Goal: Subscribe to service/newsletter: Subscribe to service/newsletter

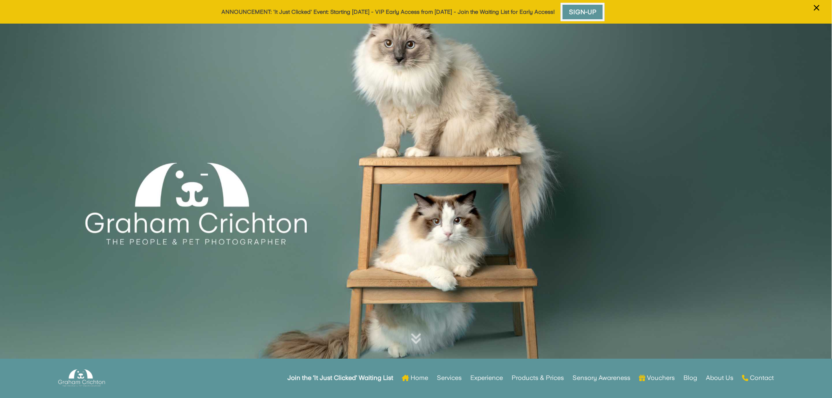
click at [591, 8] on link "Sign-Up" at bounding box center [582, 12] width 44 height 18
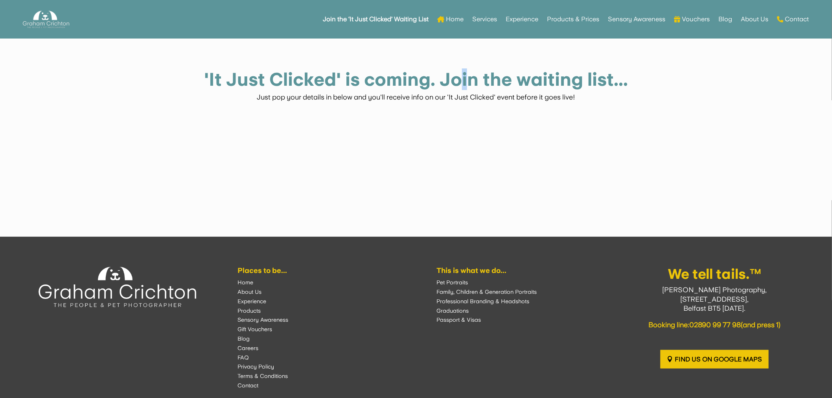
drag, startPoint x: 465, startPoint y: 77, endPoint x: 464, endPoint y: 88, distance: 11.5
click at [465, 76] on h1 "'It Just Clicked' is coming. Join the waiting list..." at bounding box center [416, 81] width 424 height 22
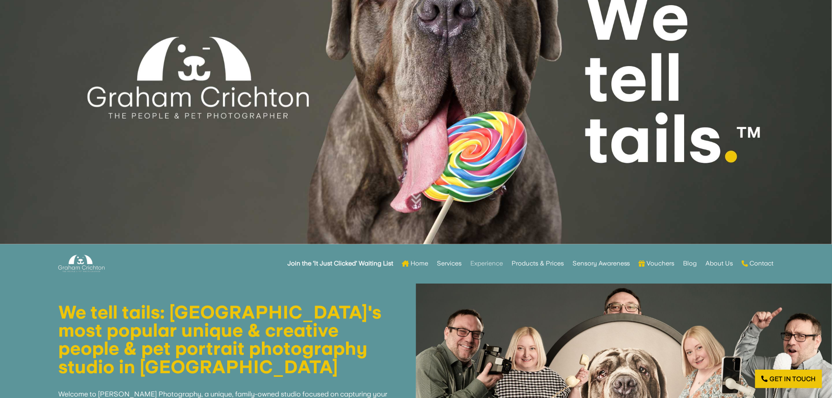
scroll to position [262, 0]
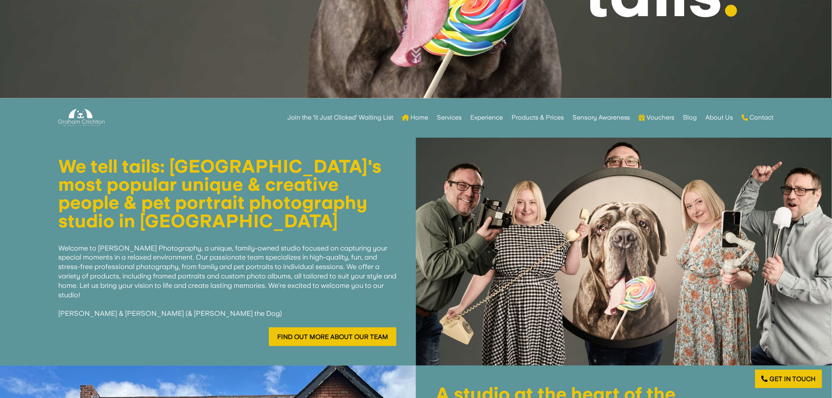
click at [318, 119] on strong "Join the ‘It Just Clicked’ Waiting List" at bounding box center [340, 118] width 106 height 6
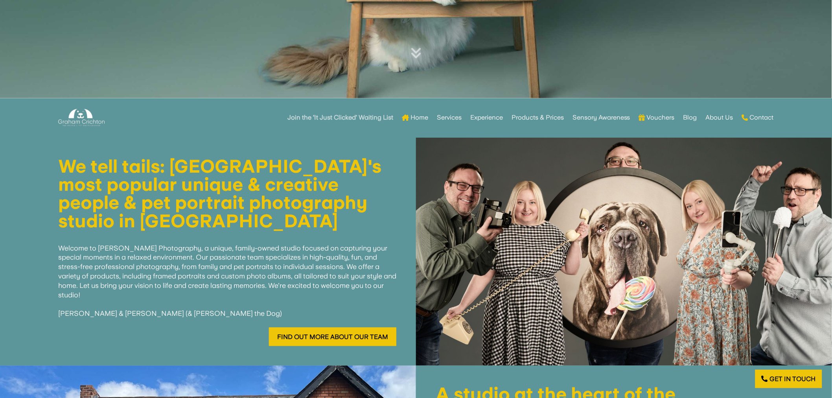
click at [311, 119] on strong "Join the ‘It Just Clicked’ Waiting List" at bounding box center [340, 118] width 106 height 6
